Goal: Task Accomplishment & Management: Manage account settings

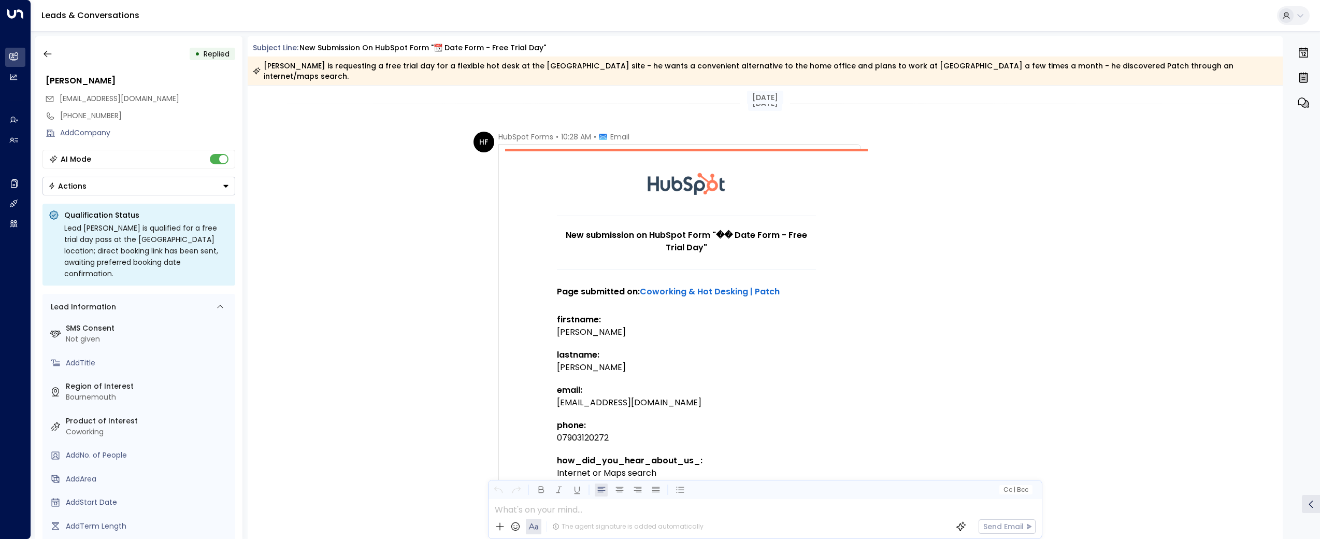
scroll to position [839, 0]
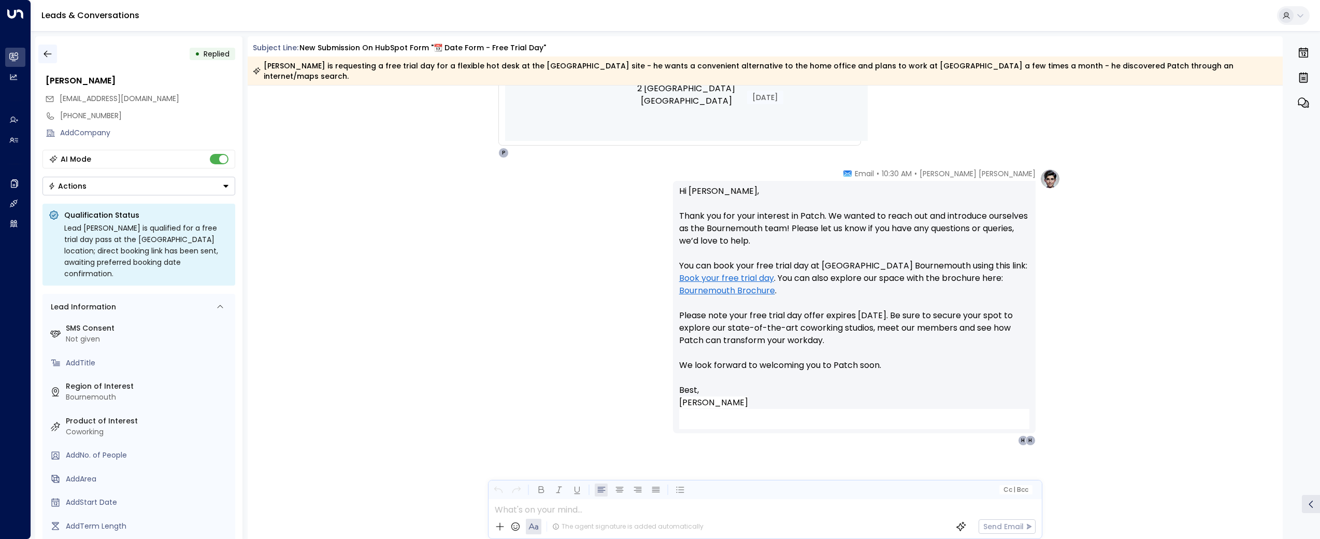
click at [51, 48] on button "button" at bounding box center [47, 54] width 19 height 19
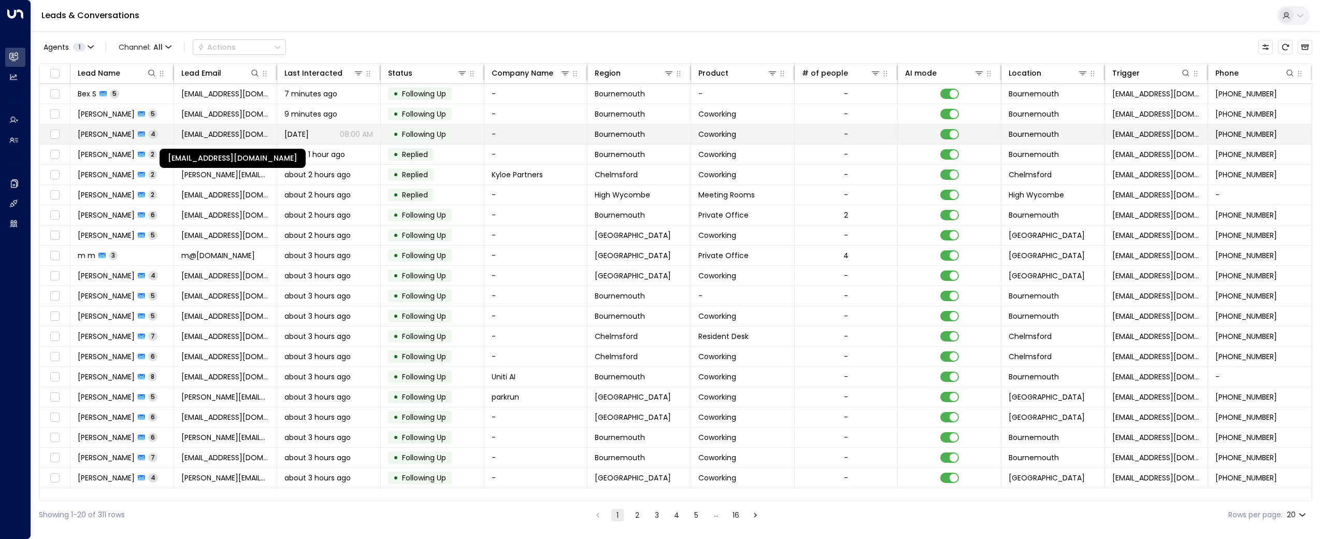
click at [196, 132] on span "[EMAIL_ADDRESS][DOMAIN_NAME]" at bounding box center [225, 134] width 89 height 10
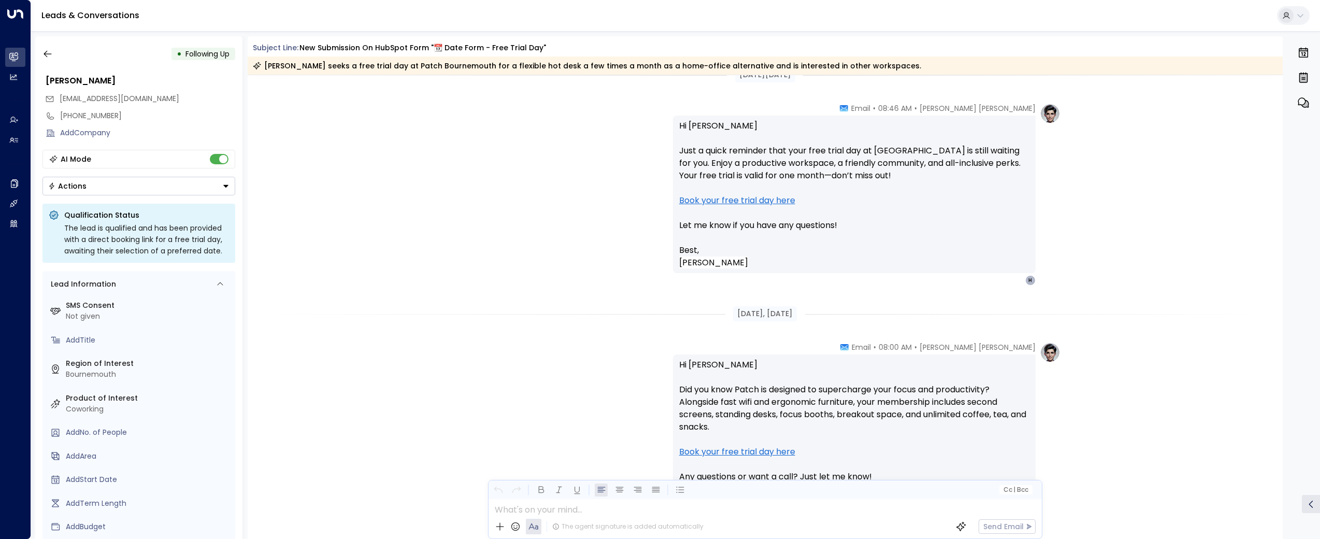
scroll to position [1287, 0]
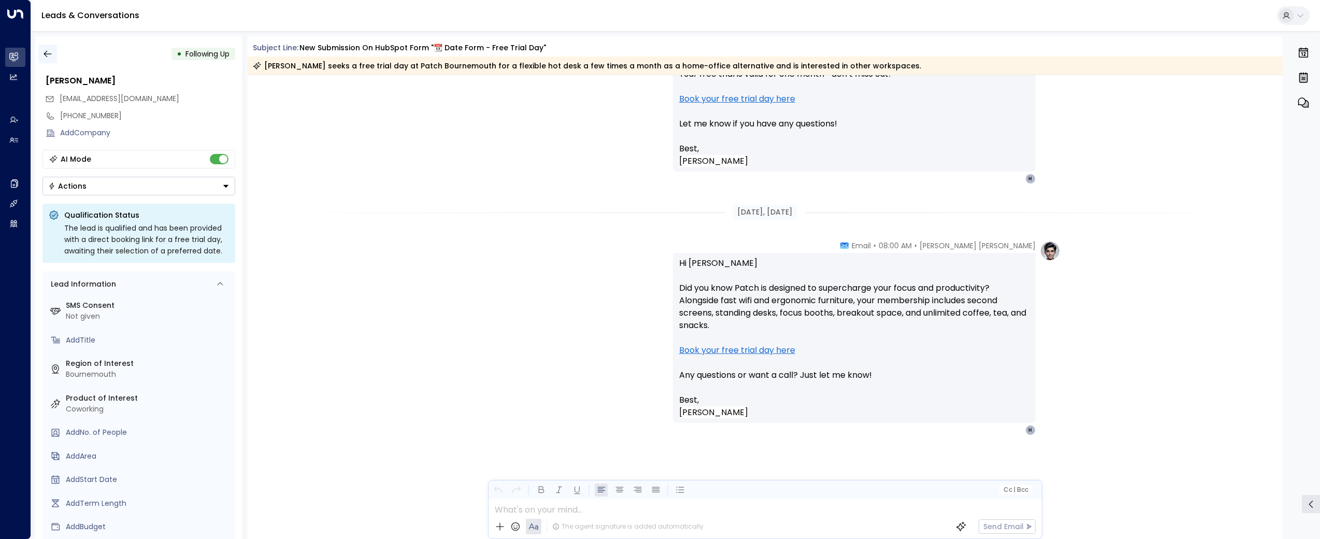
click at [45, 54] on icon "button" at bounding box center [48, 54] width 8 height 7
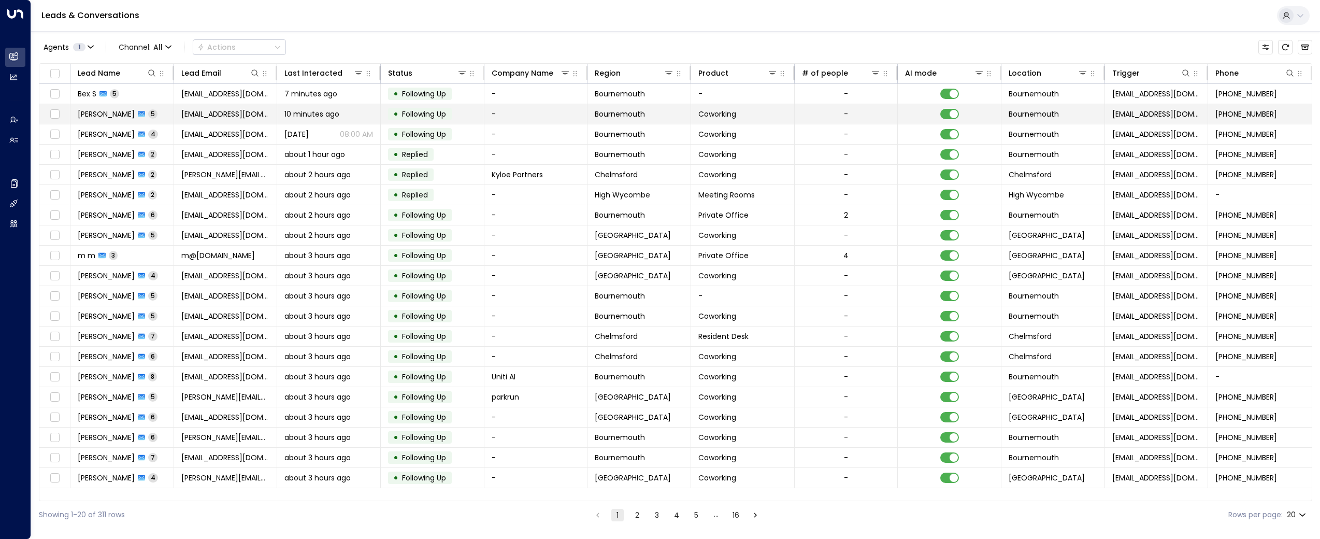
click at [124, 110] on span "[PERSON_NAME]" at bounding box center [106, 114] width 57 height 10
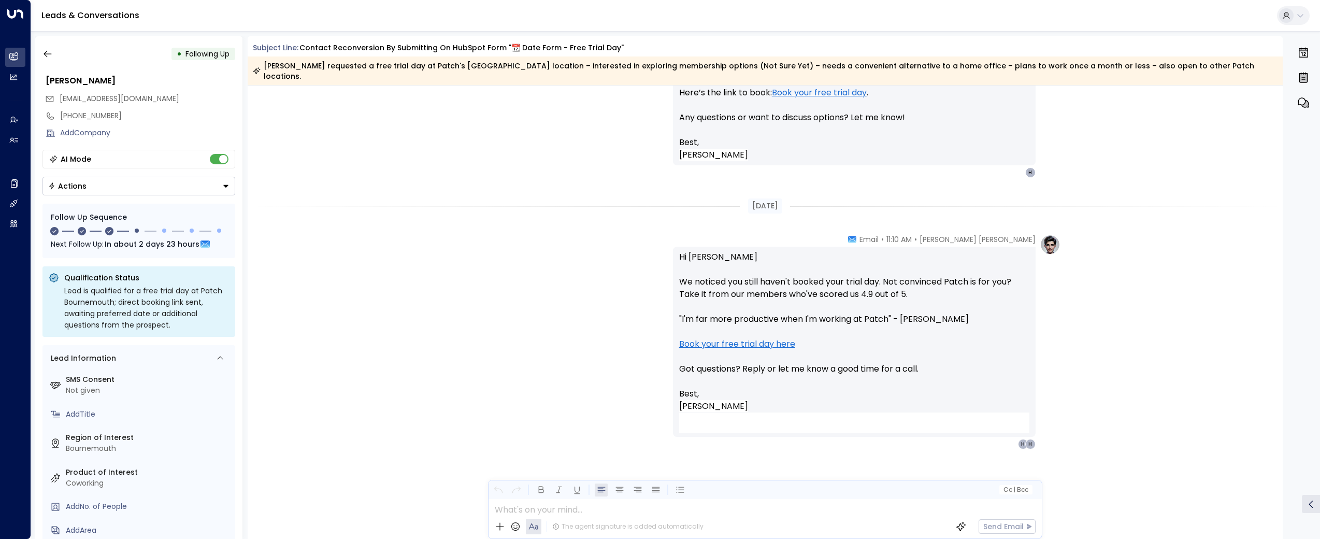
scroll to position [1819, 0]
click at [49, 47] on button "button" at bounding box center [47, 54] width 19 height 19
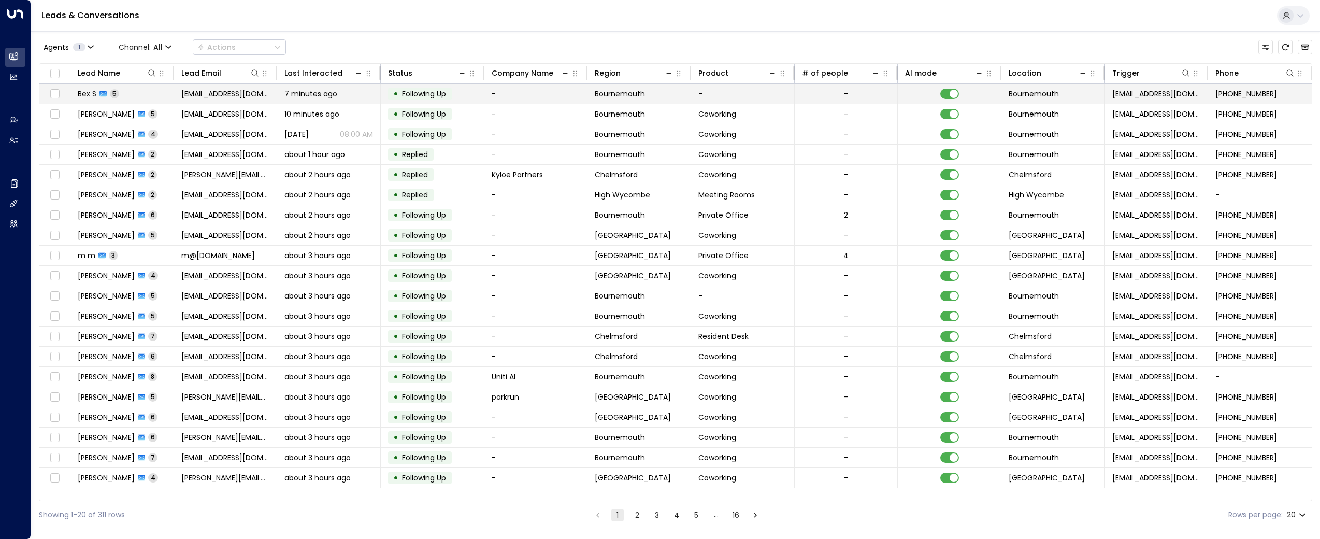
click at [85, 93] on span "Bex S" at bounding box center [87, 94] width 19 height 10
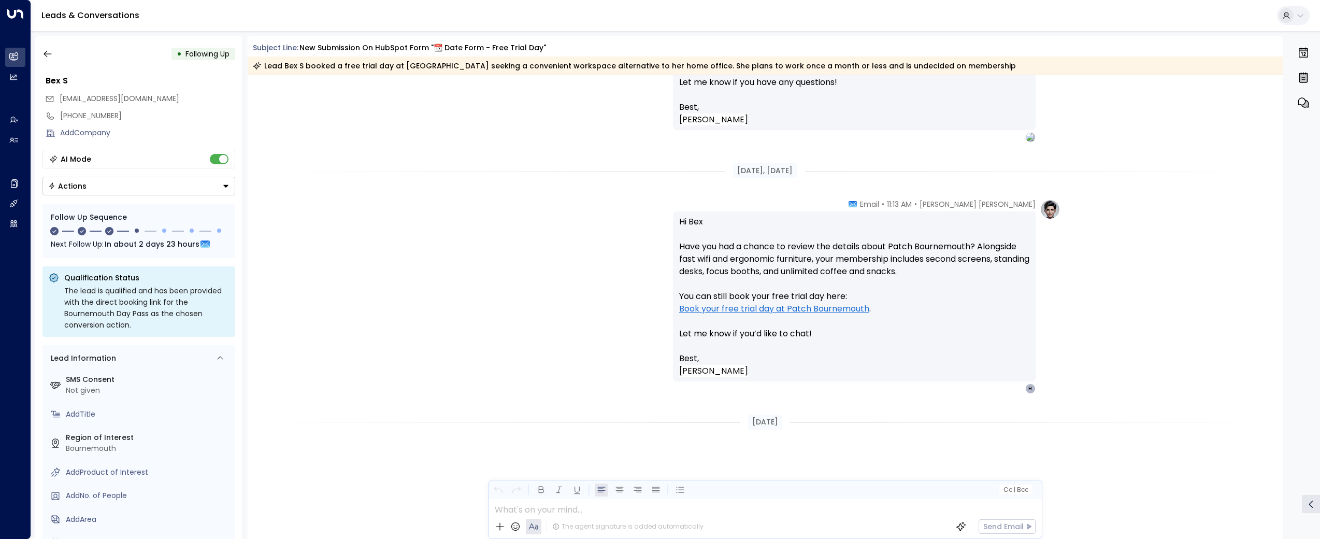
scroll to position [1060, 0]
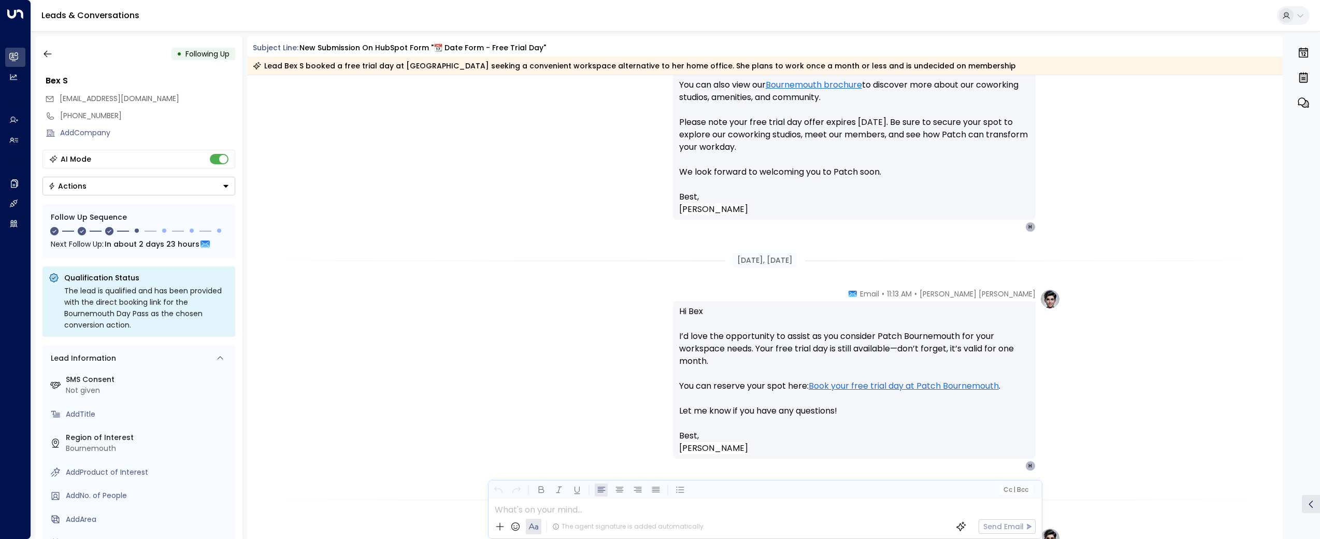
click at [55, 45] on div "• Following Up" at bounding box center [138, 54] width 193 height 19
click at [53, 46] on button "button" at bounding box center [47, 54] width 19 height 19
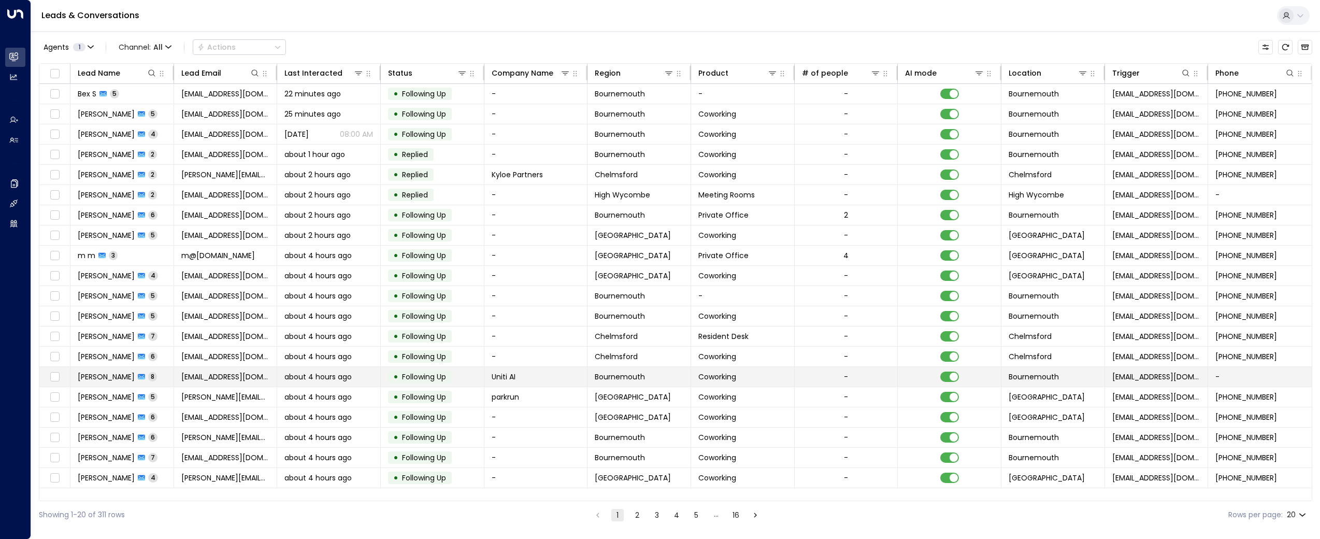
click at [104, 381] on span "[PERSON_NAME]" at bounding box center [106, 377] width 57 height 10
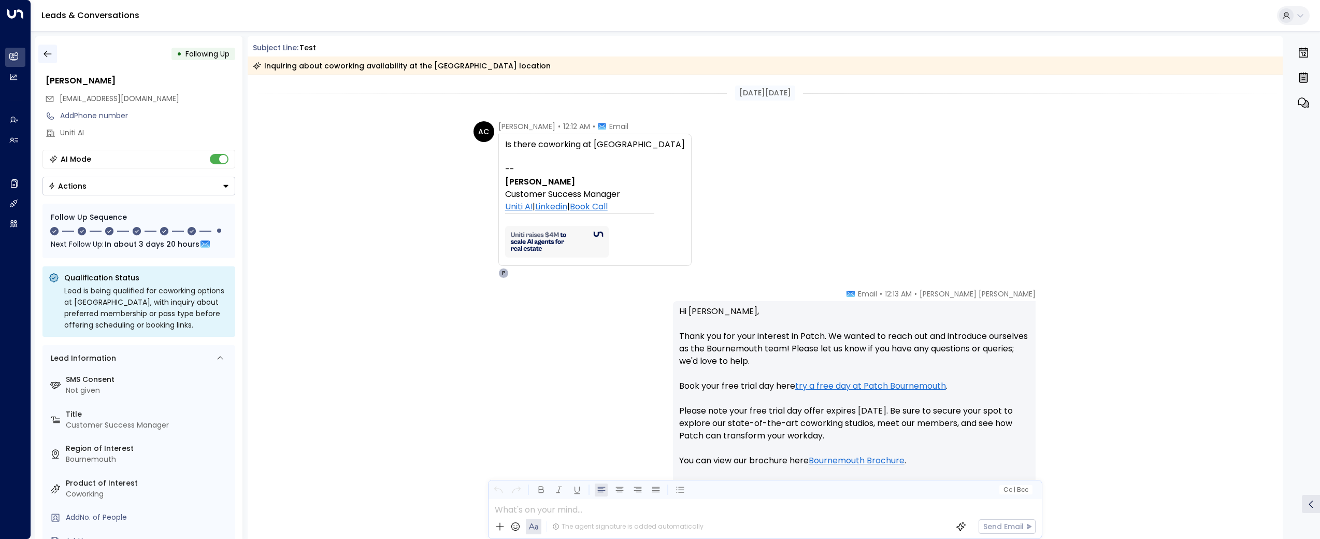
click at [49, 52] on icon "button" at bounding box center [47, 54] width 10 height 10
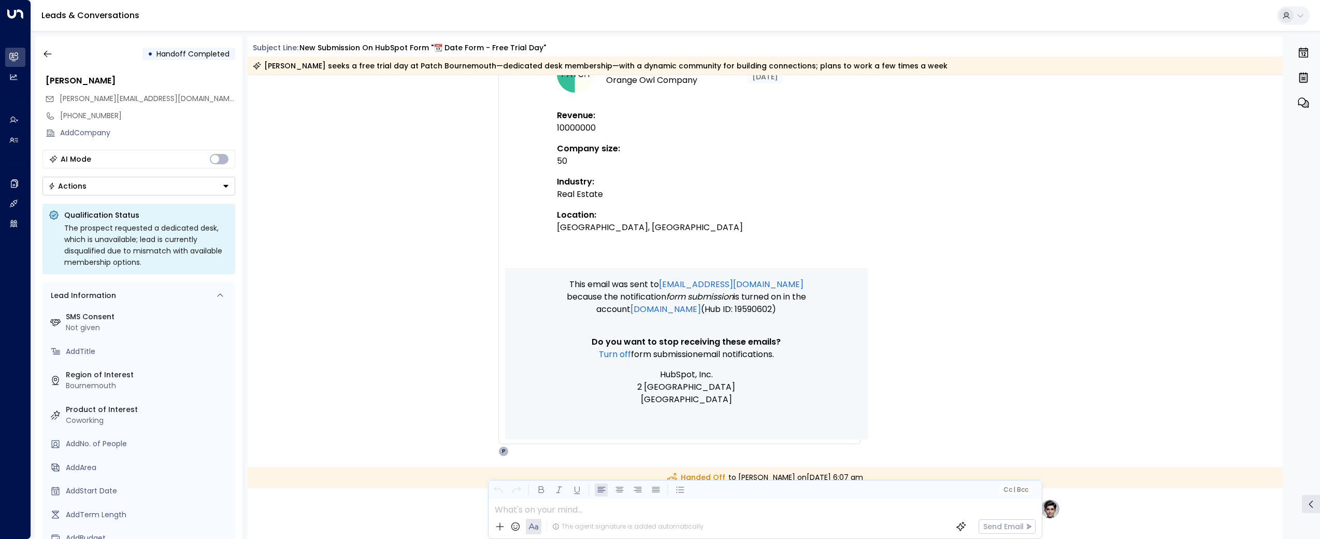
scroll to position [1010, 0]
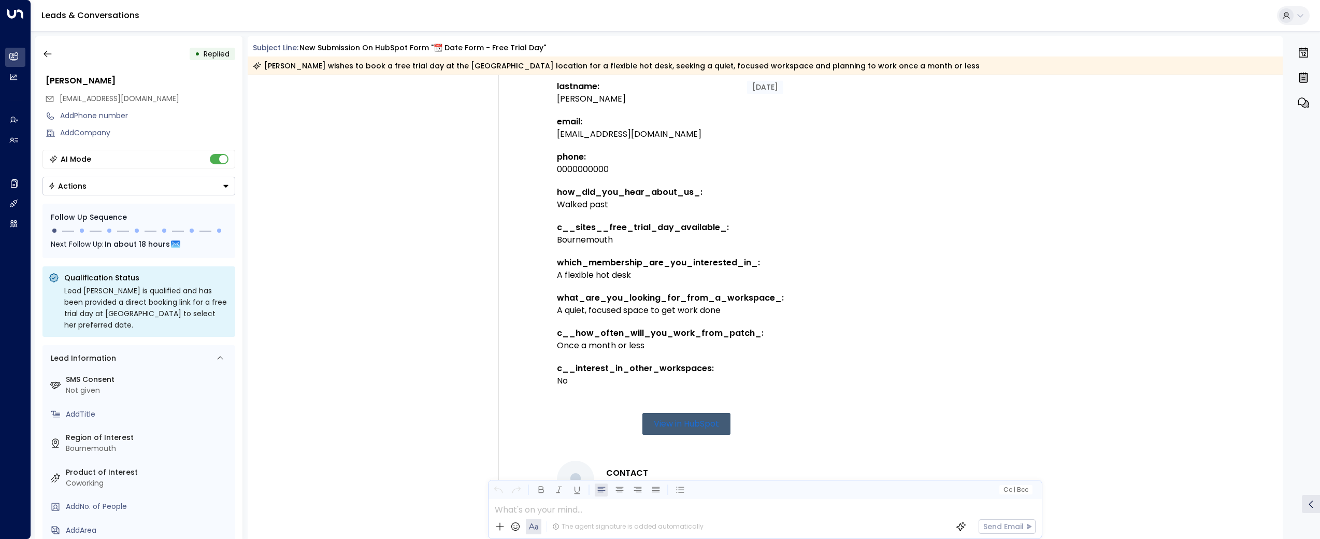
scroll to position [127, 0]
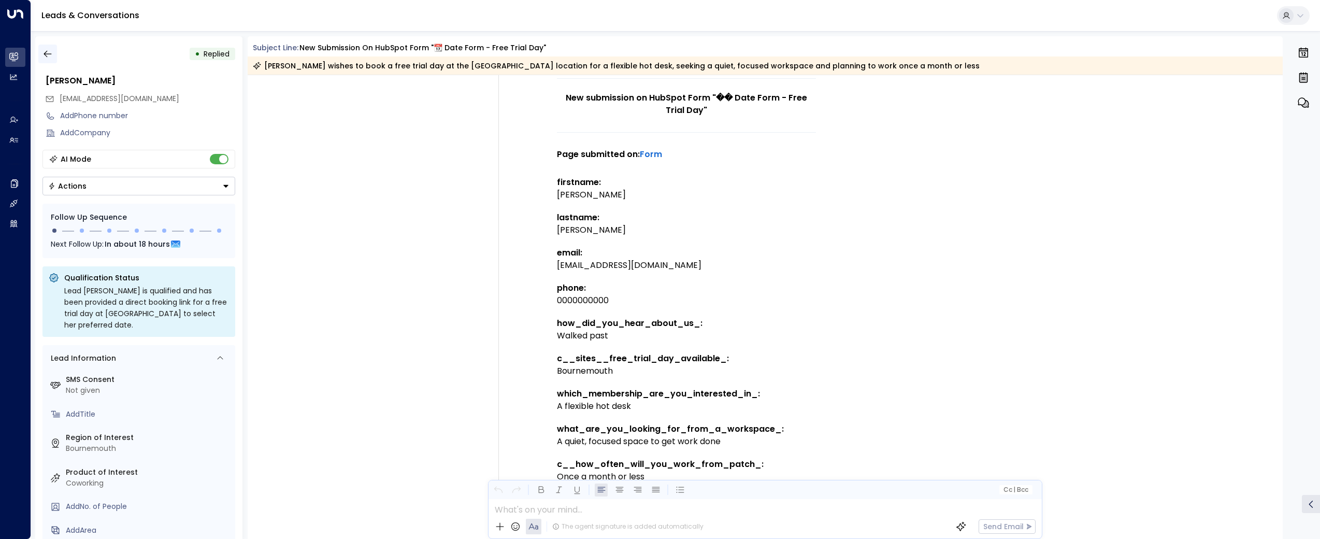
click at [42, 58] on icon "button" at bounding box center [47, 54] width 10 height 10
